Goal: Task Accomplishment & Management: Manage account settings

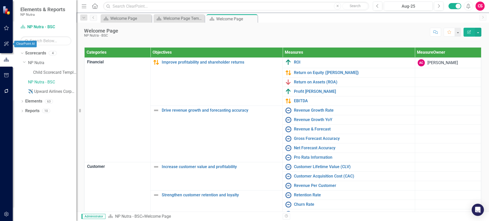
click at [5, 42] on icon "button" at bounding box center [6, 44] width 5 height 4
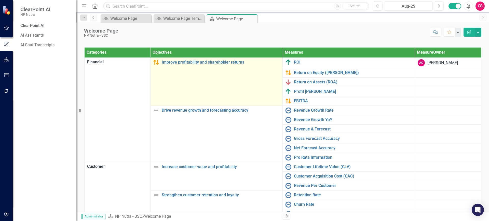
click at [171, 106] on td "Improve profitability and shareholder returns Link Map View Link Map Edit Edit …" at bounding box center [217, 82] width 132 height 48
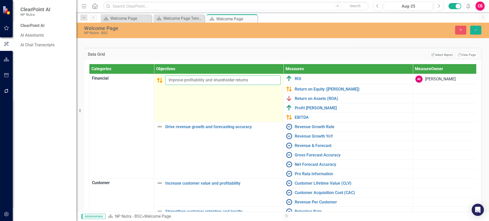
click at [260, 85] on input "Improve profitability and shareholder returns" at bounding box center [222, 80] width 115 height 9
click at [224, 85] on input "Improve profitability and shareholder returns" at bounding box center [222, 80] width 115 height 9
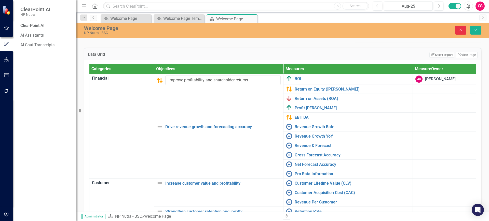
click at [463, 29] on icon "Close" at bounding box center [460, 30] width 5 height 4
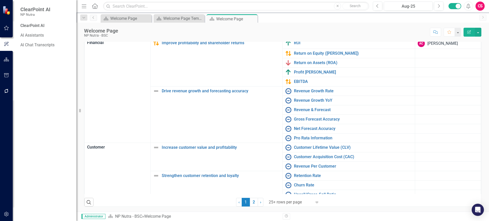
scroll to position [83, 0]
click at [11, 62] on button "button" at bounding box center [6, 59] width 11 height 11
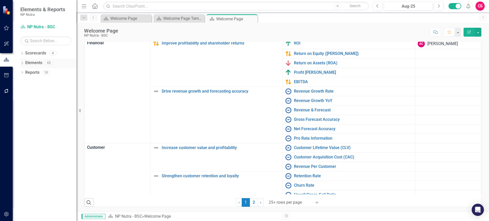
click at [29, 61] on link "Elements" at bounding box center [33, 63] width 17 height 6
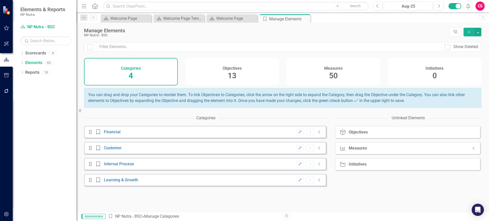
click at [314, 136] on div "Edit Dropdown Menu Collapse" at bounding box center [308, 132] width 28 height 7
click at [317, 134] on icon "Collapse" at bounding box center [319, 132] width 5 height 4
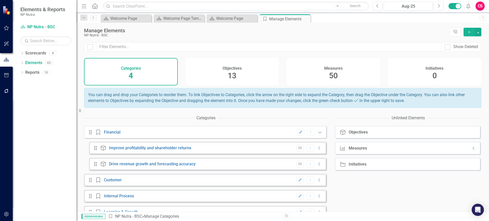
scroll to position [14, 0]
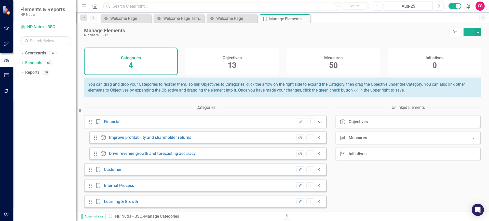
click at [317, 136] on icon "Collapse" at bounding box center [319, 138] width 5 height 4
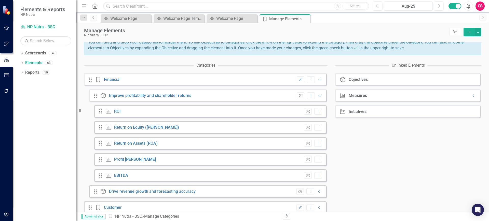
scroll to position [0, 0]
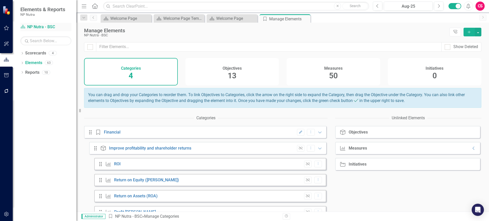
click at [45, 24] on link "Scorecard NP Nutra - BSC" at bounding box center [45, 27] width 51 height 6
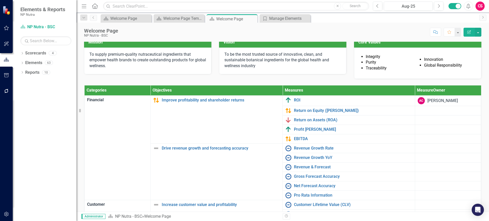
scroll to position [28, 0]
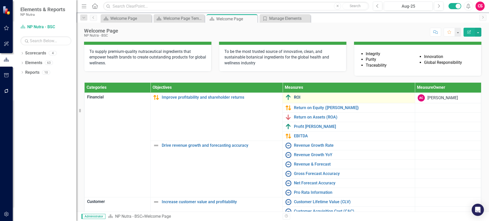
click at [294, 100] on link "ROI" at bounding box center [353, 97] width 118 height 5
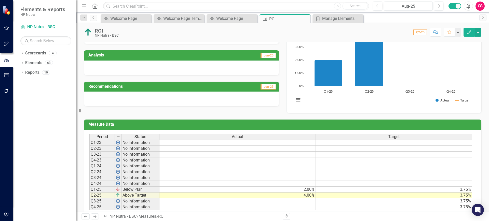
scroll to position [67, 0]
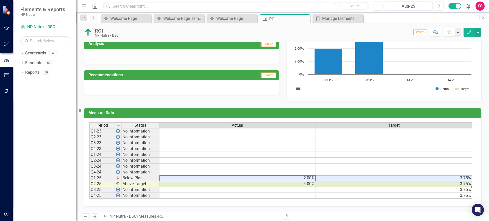
drag, startPoint x: 295, startPoint y: 176, endPoint x: 389, endPoint y: 182, distance: 93.9
click at [389, 182] on tbody "Q1-23 No Information Q2-23 No Information Q3-23 No Information Q4-23 No Informa…" at bounding box center [280, 163] width 383 height 71
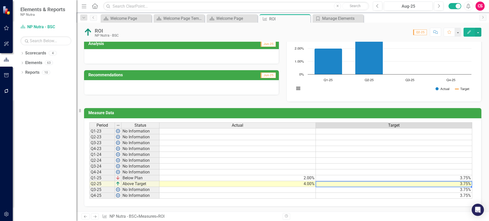
click at [389, 182] on td "3.75%" at bounding box center [394, 184] width 156 height 6
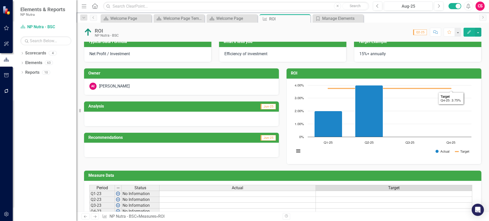
scroll to position [4, 0]
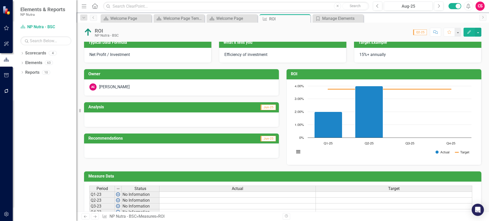
click at [472, 31] on button "Edit" at bounding box center [468, 32] width 11 height 9
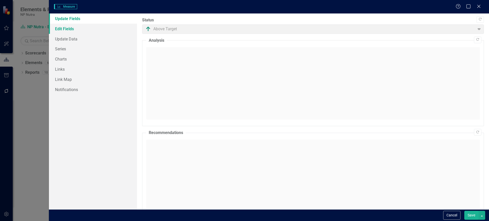
click at [85, 28] on link "Edit Fields" at bounding box center [93, 29] width 88 height 10
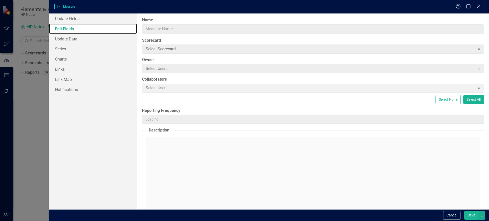
type input "ROI"
type input "Net Profit / Investment"
type input "Efficiency of investment"
type input "15%+ annually"
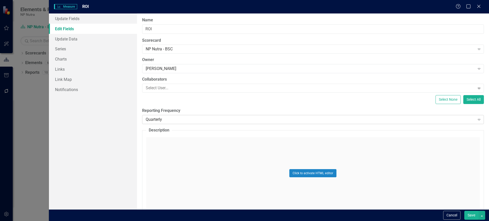
click at [206, 119] on div "Quarterly" at bounding box center [310, 120] width 329 height 6
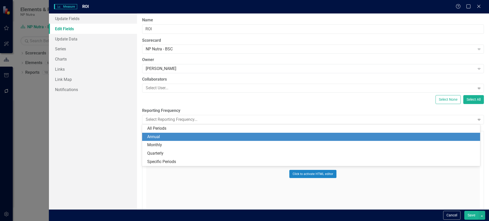
scroll to position [0, 0]
click at [174, 136] on div "Annual" at bounding box center [312, 137] width 330 height 6
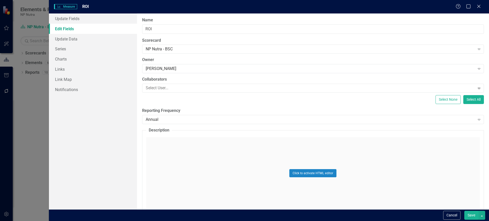
click at [467, 216] on button "Save" at bounding box center [471, 215] width 14 height 9
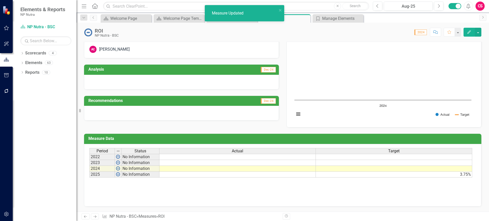
scroll to position [42, 0]
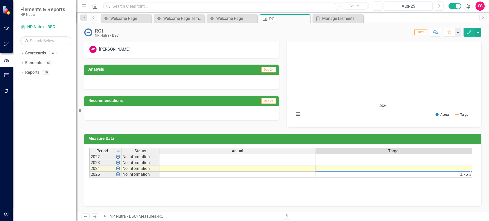
click at [417, 169] on td at bounding box center [394, 169] width 156 height 6
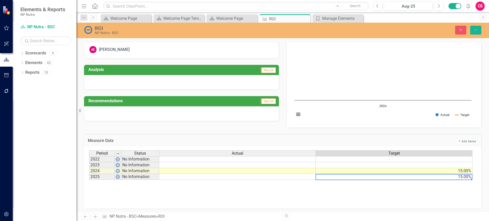
click at [296, 172] on td at bounding box center [237, 171] width 157 height 6
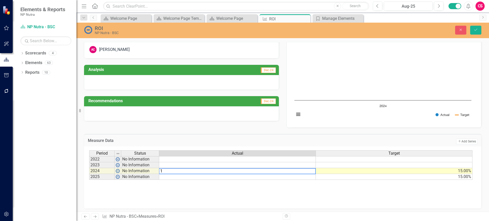
type textarea "14"
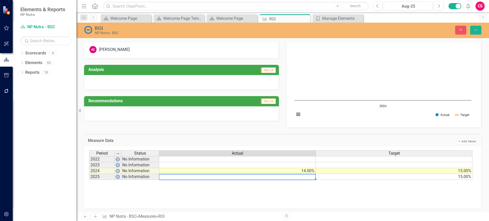
click at [89, 163] on div "Period Status Actual Target 2022 No Information 2023 No Information 2024 No Inf…" at bounding box center [89, 166] width 0 height 30
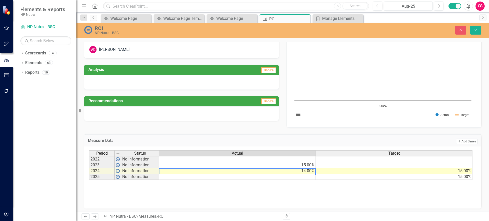
click at [341, 163] on td at bounding box center [394, 165] width 157 height 6
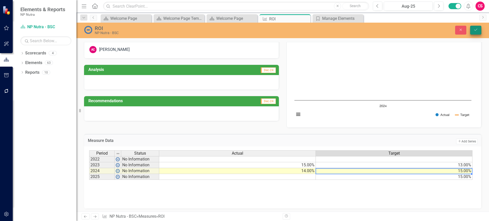
type textarea "15"
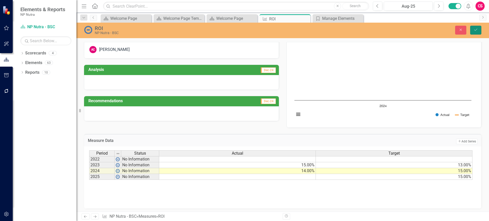
click at [475, 29] on icon "Save" at bounding box center [475, 30] width 5 height 4
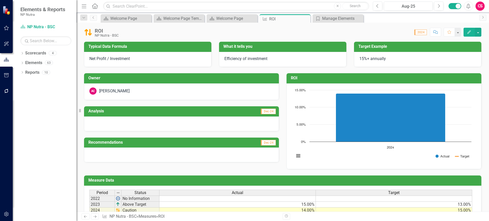
click at [224, 119] on div at bounding box center [181, 124] width 195 height 15
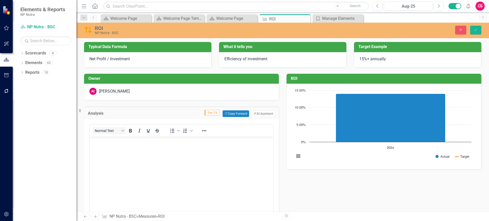
scroll to position [0, 0]
click at [260, 115] on button "ClearPoint AI AI Assistant" at bounding box center [263, 114] width 23 height 7
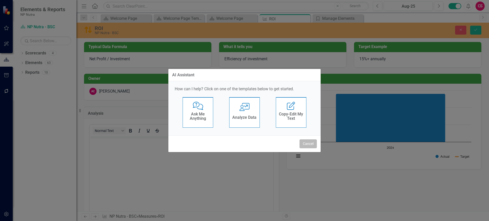
click at [311, 143] on button "Cancel" at bounding box center [307, 144] width 17 height 9
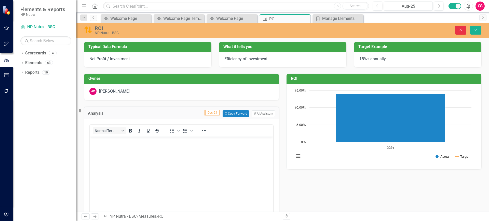
click at [463, 33] on button "Close" at bounding box center [460, 30] width 11 height 9
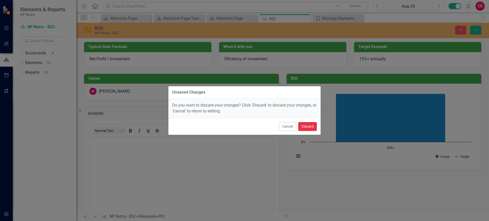
click at [311, 127] on button "Discard" at bounding box center [307, 126] width 19 height 9
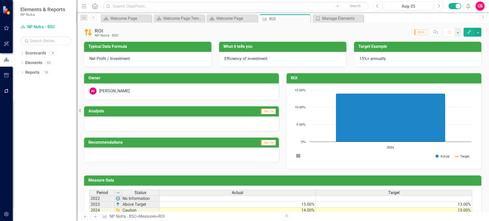
click at [96, 217] on icon at bounding box center [94, 217] width 3 height 3
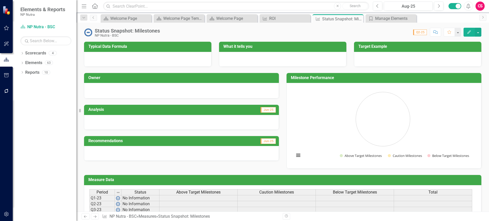
click at [96, 216] on icon "Next" at bounding box center [95, 216] width 4 height 3
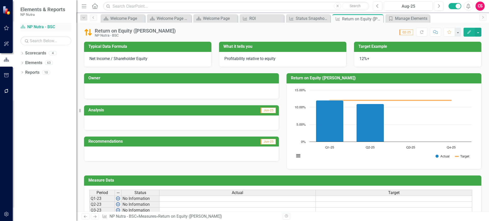
click at [38, 25] on link "Scorecard NP Nutra - BSC" at bounding box center [45, 27] width 51 height 6
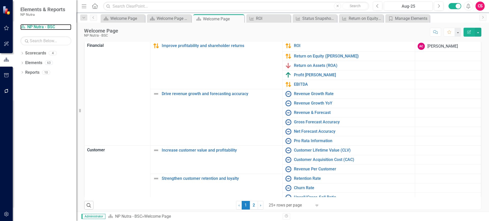
scroll to position [38, 0]
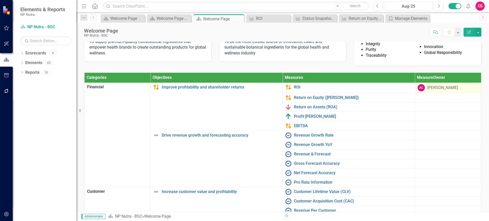
click at [430, 91] on div "[PERSON_NAME]" at bounding box center [442, 88] width 31 height 6
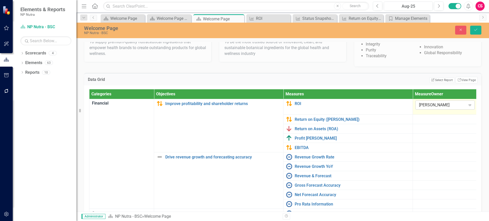
click at [437, 108] on div "[PERSON_NAME]" at bounding box center [442, 105] width 47 height 6
click at [458, 34] on button "Close" at bounding box center [460, 30] width 11 height 9
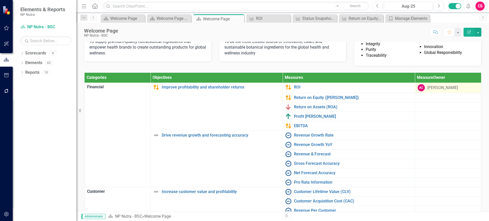
scroll to position [0, 0]
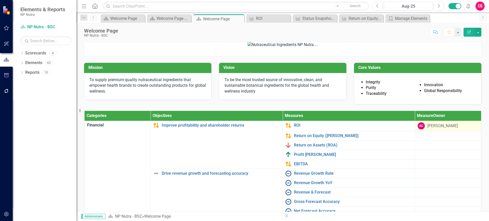
click at [8, 213] on icon "button" at bounding box center [6, 214] width 5 height 4
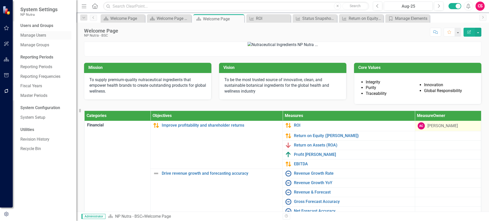
click at [37, 37] on link "Manage Users" at bounding box center [45, 36] width 51 height 6
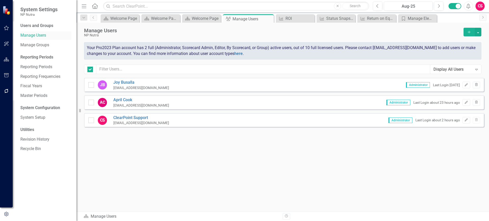
checkbox input "false"
click at [36, 42] on div "Manage Groups" at bounding box center [45, 45] width 51 height 8
click at [36, 43] on link "Manage Groups" at bounding box center [45, 45] width 51 height 6
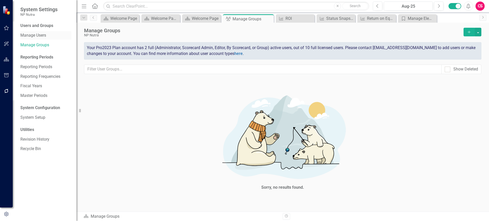
click at [35, 36] on link "Manage Users" at bounding box center [45, 36] width 51 height 6
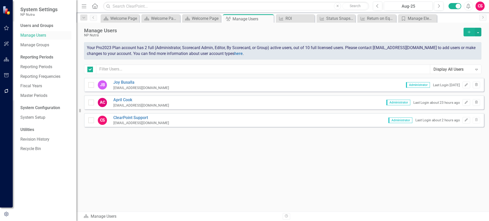
checkbox input "false"
click at [467, 31] on icon "Add" at bounding box center [469, 32] width 5 height 4
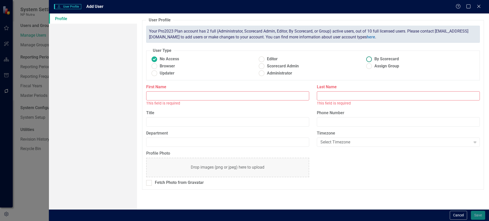
click at [373, 57] on ins at bounding box center [369, 59] width 8 height 8
click at [373, 57] on input "By Scorecard" at bounding box center [369, 59] width 8 height 8
radio input "true"
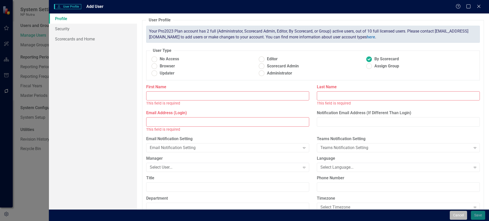
click at [456, 218] on button "Cancel" at bounding box center [458, 215] width 17 height 9
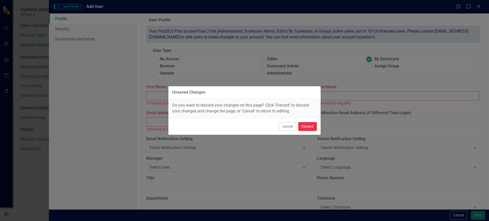
click at [307, 130] on button "Discard" at bounding box center [307, 126] width 19 height 9
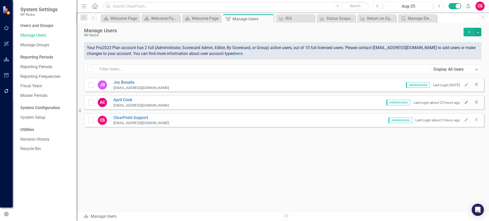
click at [465, 101] on icon "Edit" at bounding box center [466, 102] width 4 height 3
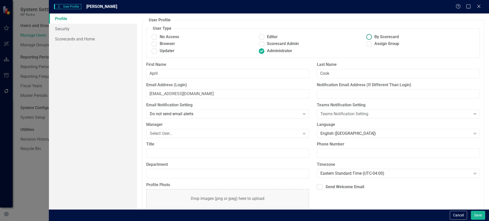
click at [367, 34] on ins at bounding box center [369, 37] width 8 height 8
click at [367, 34] on input "By Scorecard" at bounding box center [369, 37] width 8 height 8
radio input "true"
click at [99, 39] on link "Scorecards and Home" at bounding box center [93, 39] width 88 height 10
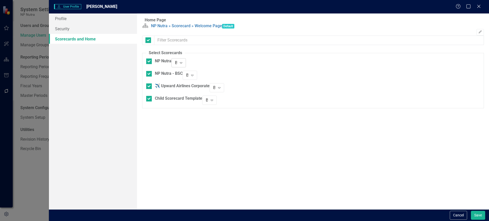
click at [177, 66] on div "Browser" at bounding box center [176, 63] width 2 height 6
click at [445, 221] on div "Browser" at bounding box center [244, 225] width 489 height 8
click at [148, 77] on div at bounding box center [149, 74] width 6 height 6
click at [148, 74] on input "NP Nutra - BSC" at bounding box center [147, 72] width 3 height 3
checkbox input "false"
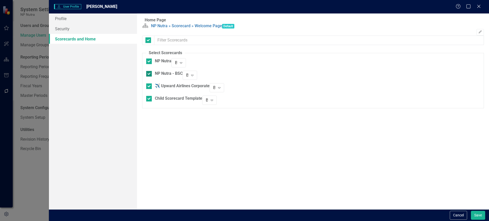
checkbox input "false"
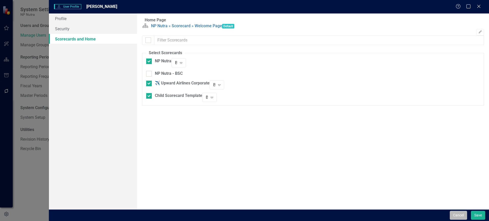
click at [455, 216] on button "Cancel" at bounding box center [458, 215] width 17 height 9
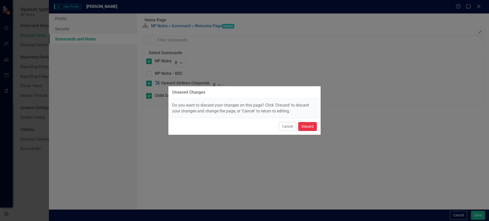
click at [311, 129] on button "Discard" at bounding box center [307, 126] width 19 height 9
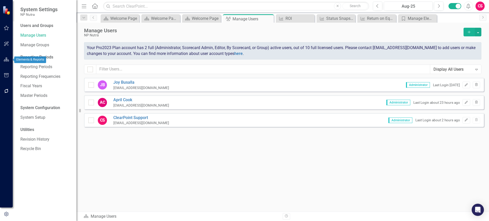
click at [8, 57] on button "button" at bounding box center [6, 59] width 11 height 11
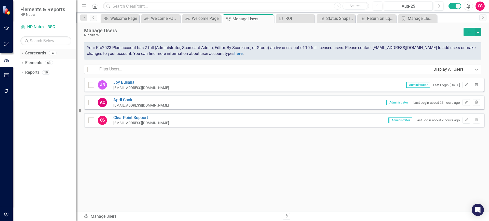
click at [21, 54] on div "Dropdown Scorecards 4 Dropdown NP Nutra Child Scorecard Template NP Nutra - BSC…" at bounding box center [45, 135] width 64 height 172
click at [21, 54] on icon "Dropdown" at bounding box center [22, 53] width 4 height 3
click at [9, 219] on button "button" at bounding box center [6, 214] width 11 height 11
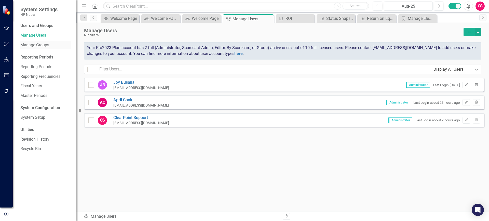
click at [32, 44] on link "Manage Groups" at bounding box center [45, 45] width 51 height 6
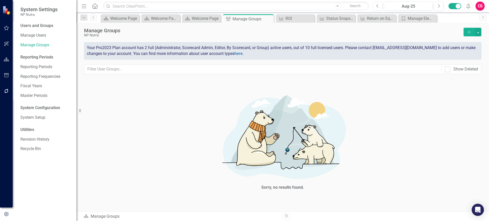
click at [464, 30] on button "Add" at bounding box center [468, 32] width 11 height 9
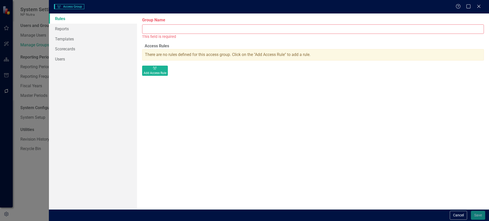
click at [168, 33] on input "Group Name" at bounding box center [313, 28] width 342 height 9
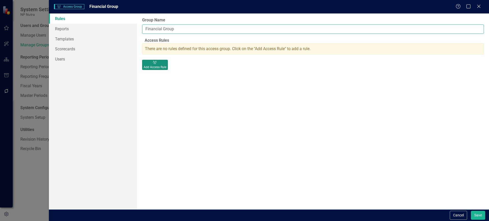
type input "Financial Group"
click at [166, 68] on div "Add Access Rule" at bounding box center [155, 67] width 23 height 5
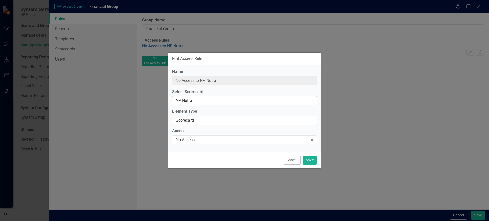
click at [241, 99] on div "NP Nutra" at bounding box center [242, 101] width 132 height 6
click at [211, 137] on div "No Access Expand" at bounding box center [244, 139] width 145 height 9
type input "Editor of NP Nutra"
click at [311, 162] on button "Save" at bounding box center [310, 160] width 14 height 9
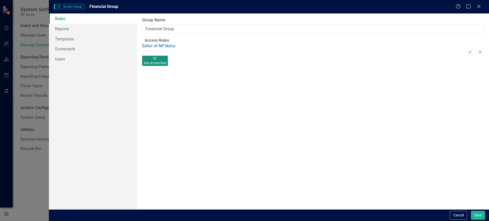
click at [157, 60] on icon "button" at bounding box center [155, 58] width 4 height 3
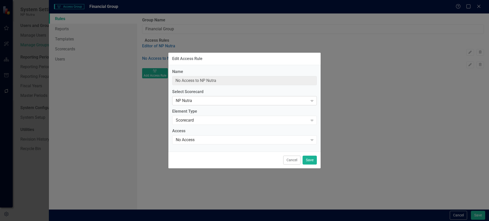
click at [216, 101] on div "NP Nutra" at bounding box center [242, 101] width 132 height 6
click at [205, 154] on div "Cancel Save" at bounding box center [244, 160] width 152 height 17
click at [291, 156] on button "Cancel" at bounding box center [291, 160] width 17 height 9
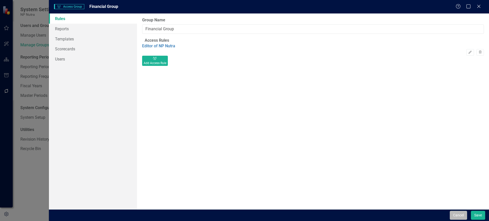
click at [458, 217] on button "Cancel" at bounding box center [458, 215] width 17 height 9
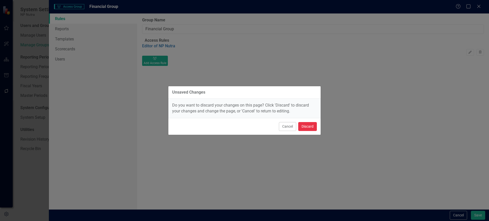
click at [304, 125] on button "Discard" at bounding box center [307, 126] width 19 height 9
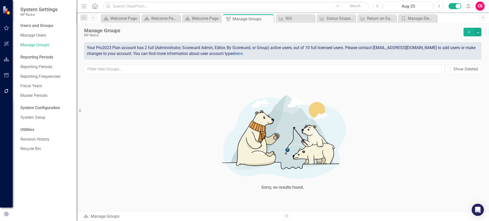
click at [96, 5] on icon "Home" at bounding box center [94, 5] width 7 height 5
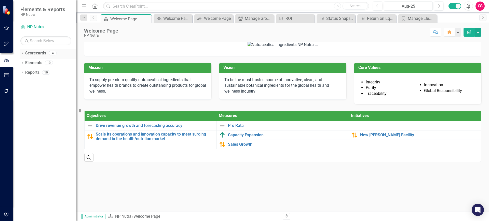
click at [22, 54] on icon "Dropdown" at bounding box center [22, 53] width 4 height 3
click at [36, 73] on link "NP Nutra - BSC" at bounding box center [52, 73] width 48 height 6
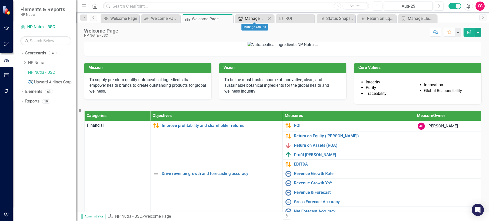
click at [257, 18] on div "Manage Groups" at bounding box center [255, 18] width 21 height 6
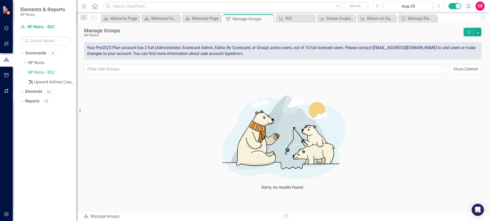
click at [467, 33] on icon "Add" at bounding box center [469, 32] width 5 height 4
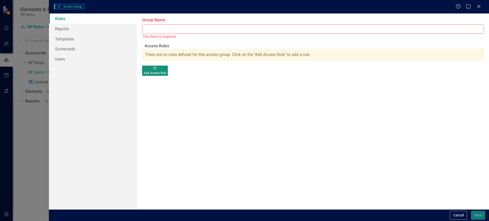
click at [166, 75] on div "Add Access Rule" at bounding box center [155, 73] width 23 height 5
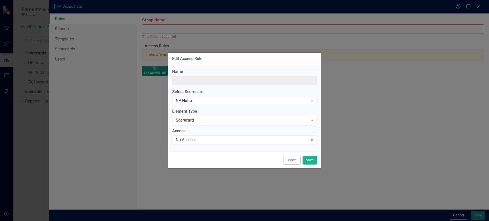
type input "No Access to NP Nutra"
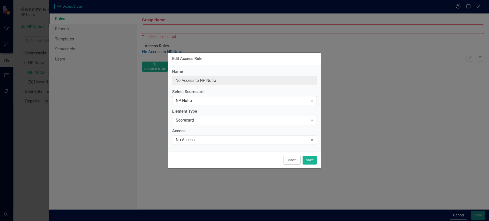
click at [214, 104] on div "NP Nutra Expand" at bounding box center [244, 100] width 145 height 9
click at [294, 160] on button "Cancel" at bounding box center [291, 160] width 17 height 9
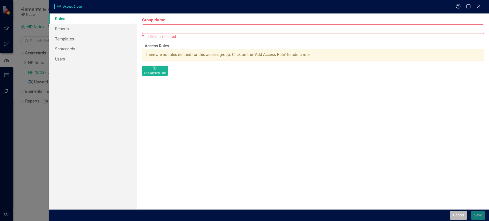
click at [457, 211] on button "Cancel" at bounding box center [458, 215] width 17 height 9
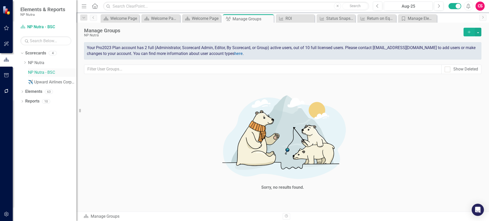
click at [43, 74] on link "NP Nutra - BSC" at bounding box center [52, 73] width 48 height 6
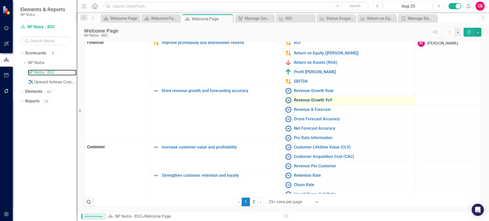
scroll to position [88, 0]
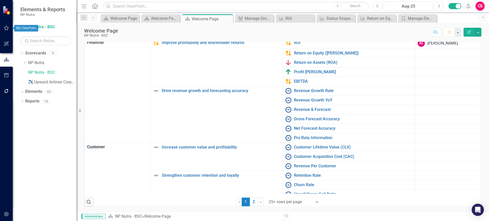
click at [6, 27] on icon "button" at bounding box center [6, 28] width 5 height 4
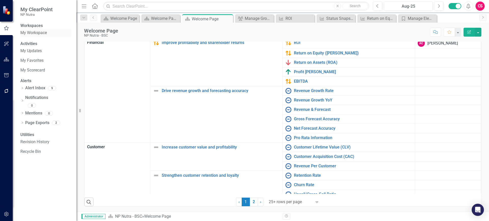
click at [31, 35] on link "My Workspace" at bounding box center [45, 33] width 51 height 6
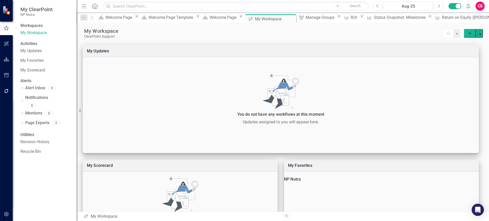
click at [92, 5] on icon "Home" at bounding box center [94, 5] width 7 height 5
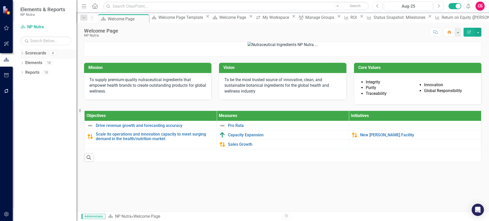
click at [22, 52] on div "Dropdown" at bounding box center [22, 54] width 4 height 4
click at [39, 72] on link "NP Nutra - BSC" at bounding box center [52, 73] width 48 height 6
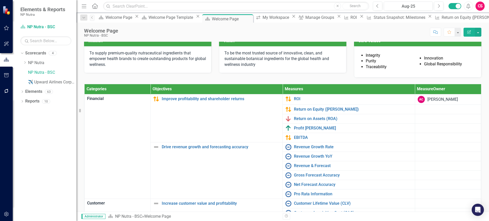
scroll to position [17, 0]
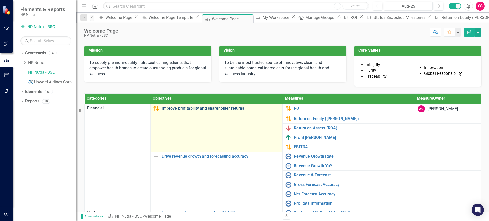
click at [211, 111] on link "Improve profitability and shareholder returns" at bounding box center [221, 108] width 118 height 5
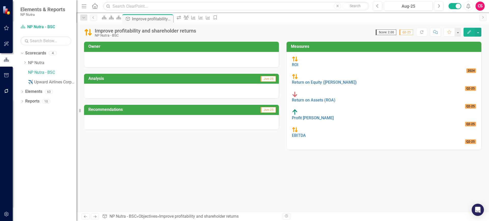
click at [121, 82] on td "Analysis" at bounding box center [134, 79] width 93 height 8
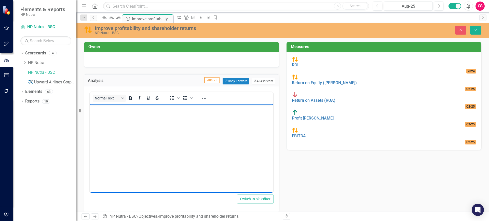
click at [130, 124] on body "Rich Text Area. Press ALT-0 for help." at bounding box center [182, 142] width 184 height 76
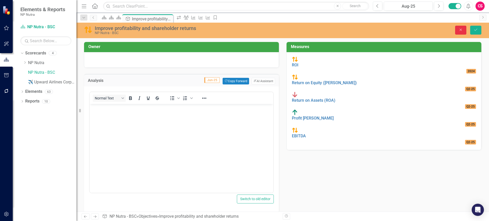
click at [462, 28] on icon "Close" at bounding box center [460, 30] width 5 height 4
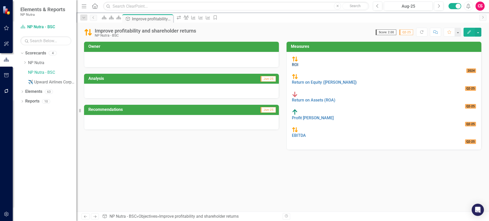
click at [298, 62] on link "ROI" at bounding box center [295, 64] width 7 height 5
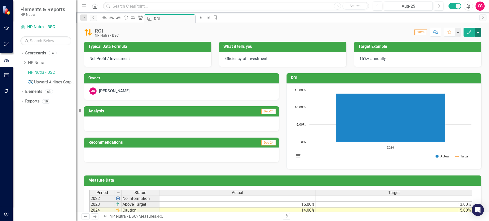
click at [478, 34] on button "button" at bounding box center [478, 32] width 7 height 9
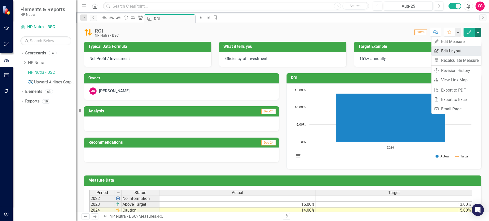
click at [465, 50] on link "Edit Report Edit Layout" at bounding box center [456, 50] width 50 height 9
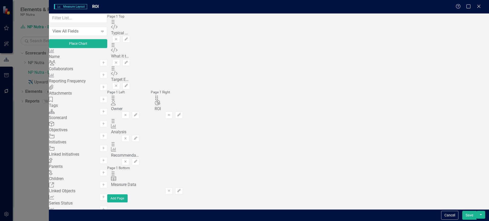
click at [139, 95] on div "Drag Owner Owner" at bounding box center [125, 103] width 28 height 17
drag, startPoint x: 176, startPoint y: 67, endPoint x: 183, endPoint y: 59, distance: 10.5
click at [450, 214] on button "Cancel" at bounding box center [449, 215] width 17 height 9
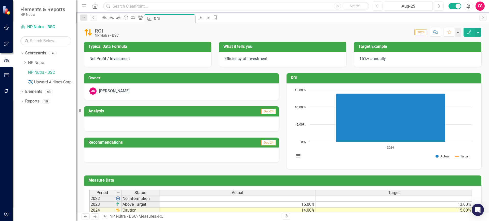
click at [164, 54] on div "Net Profit / Investment" at bounding box center [147, 59] width 127 height 15
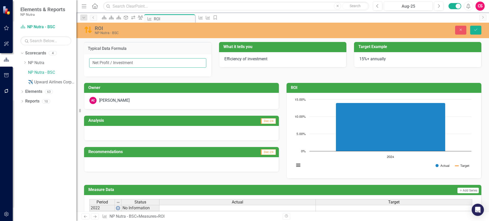
click at [156, 62] on input "Net Profit / Investment" at bounding box center [147, 62] width 117 height 9
click at [250, 60] on span "Efficiency of investment" at bounding box center [245, 59] width 43 height 5
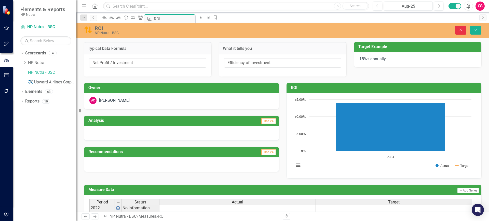
click at [463, 27] on button "Close" at bounding box center [460, 30] width 11 height 9
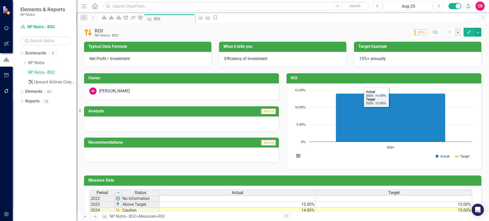
click at [327, 149] on rect "Interactive chart" at bounding box center [383, 126] width 182 height 76
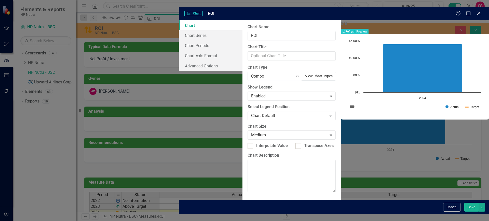
click at [318, 72] on button "View Chart Types" at bounding box center [319, 76] width 34 height 9
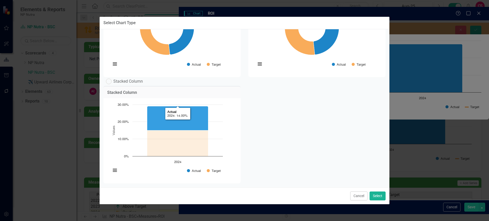
scroll to position [563, 0]
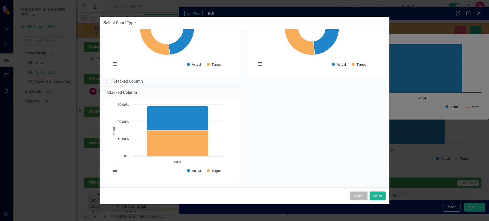
click at [359, 198] on button "Cancel" at bounding box center [358, 196] width 17 height 9
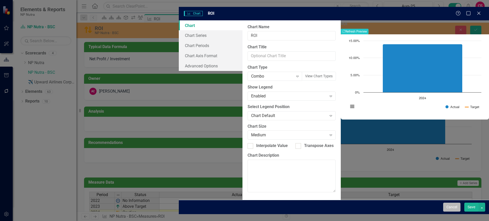
click at [443, 211] on button "Cancel" at bounding box center [451, 207] width 17 height 9
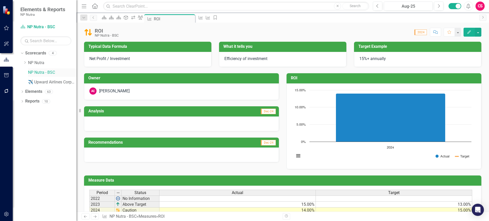
click at [51, 72] on link "NP Nutra - BSC" at bounding box center [52, 73] width 48 height 6
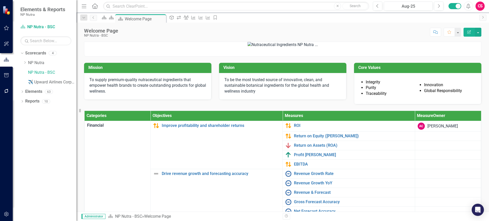
click at [481, 6] on div "CS" at bounding box center [479, 6] width 9 height 9
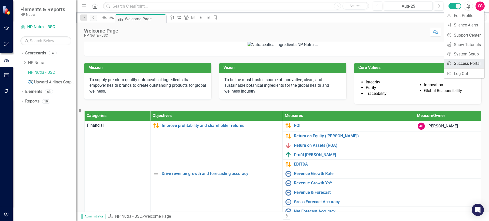
click at [466, 64] on link "icon.portal Success Portal" at bounding box center [464, 63] width 40 height 9
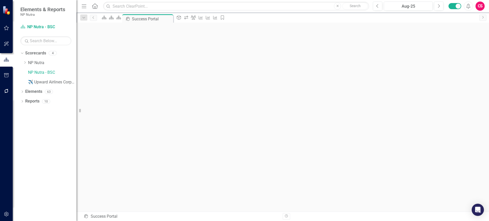
scroll to position [2, 0]
